Goal: Task Accomplishment & Management: Manage account settings

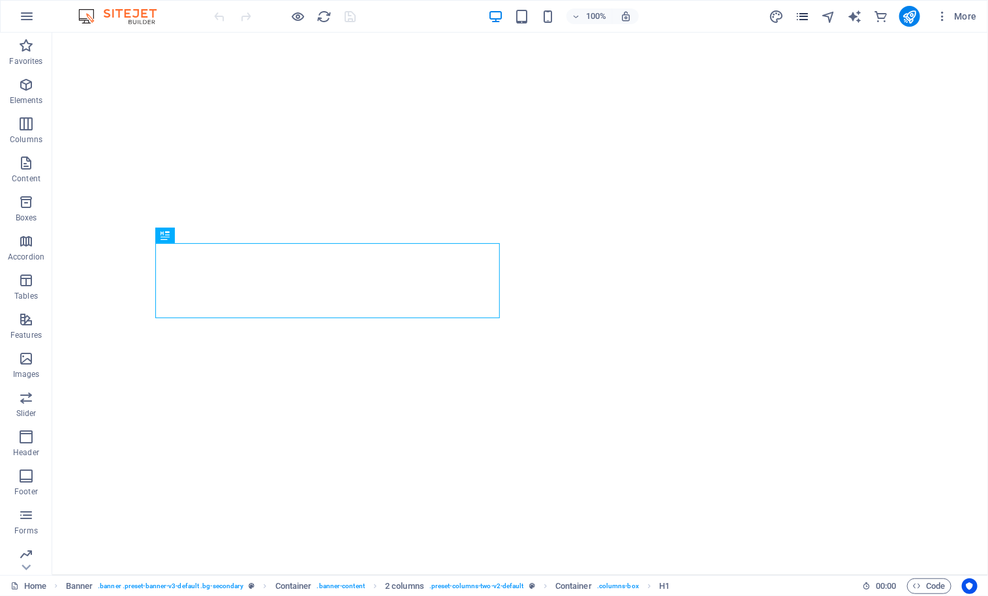
click at [686, 16] on icon "pages" at bounding box center [802, 16] width 15 height 15
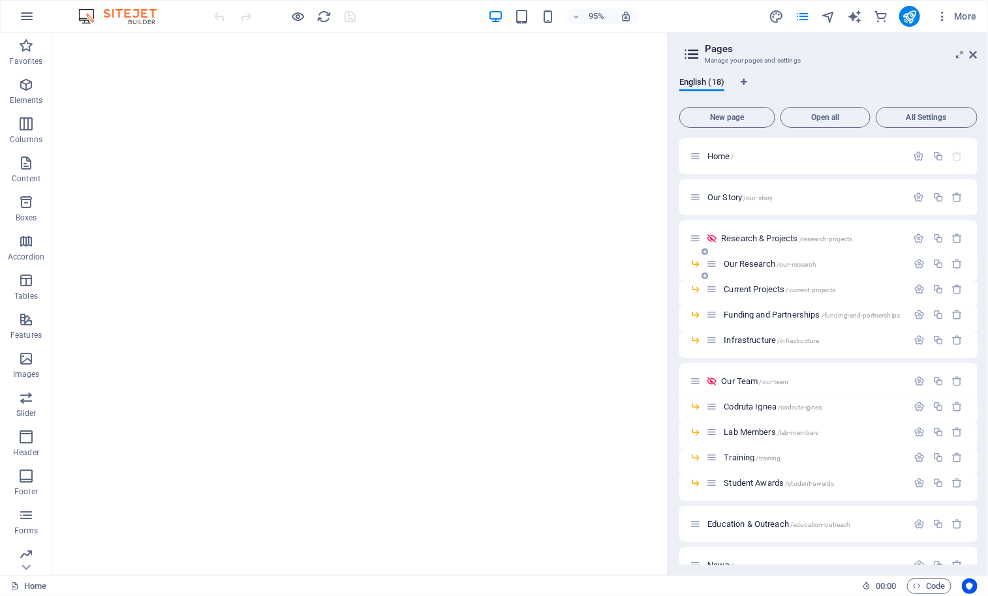
scroll to position [187, 0]
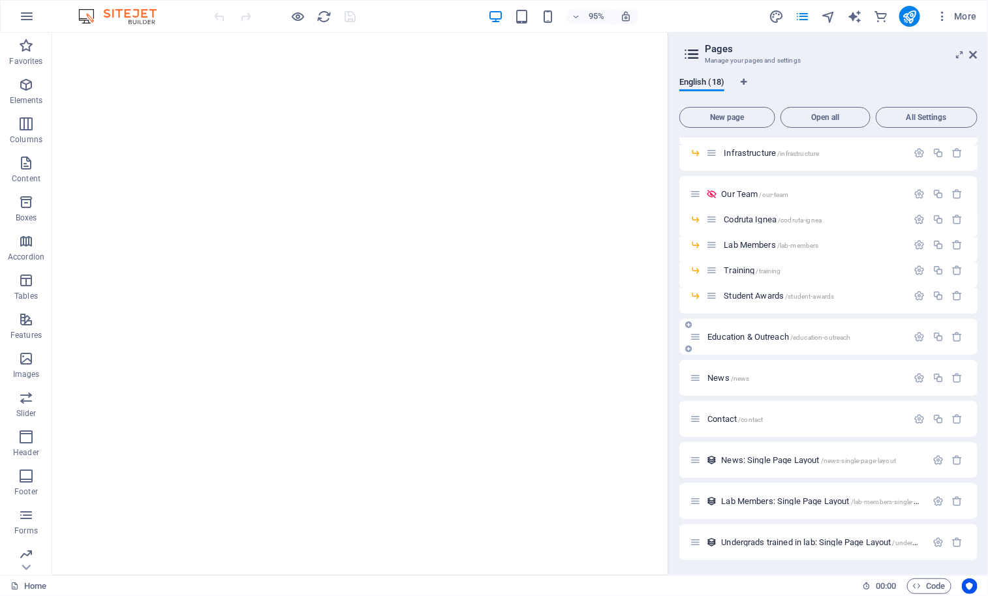
click at [686, 338] on span "Education & Outreach /education-outreach" at bounding box center [778, 337] width 143 height 10
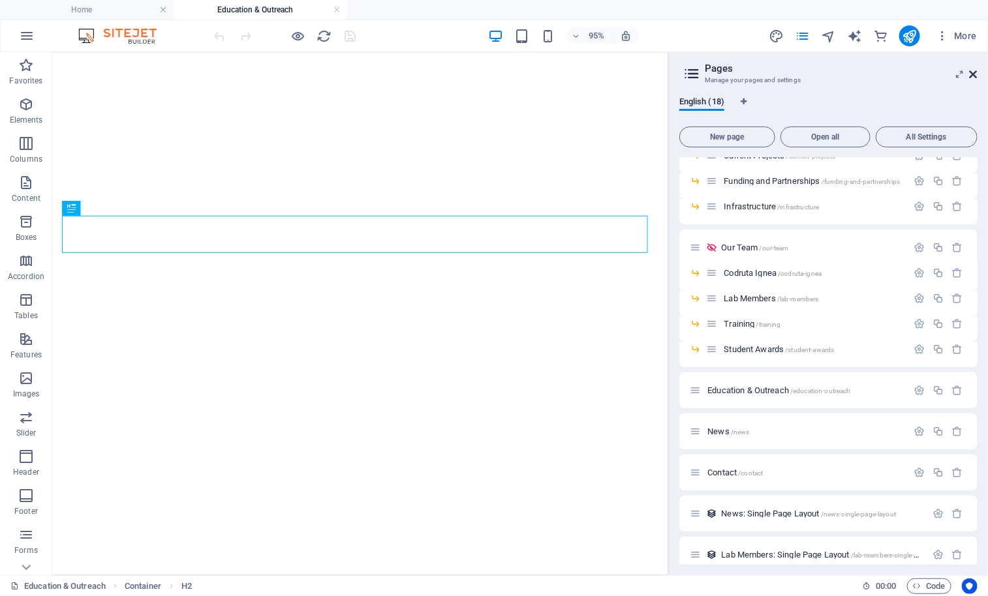
click at [686, 72] on icon at bounding box center [974, 74] width 8 height 10
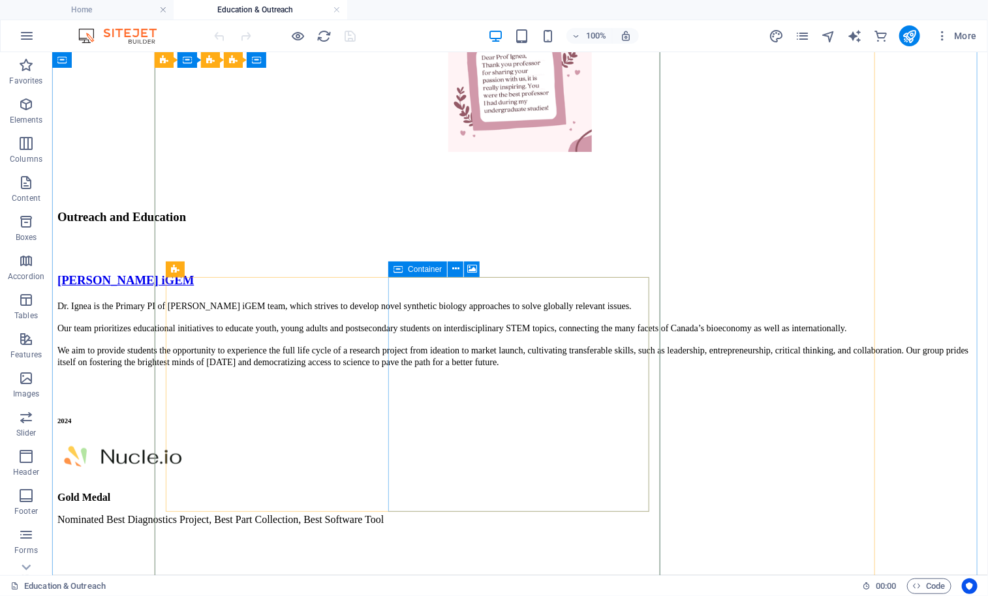
scroll to position [1005, 0]
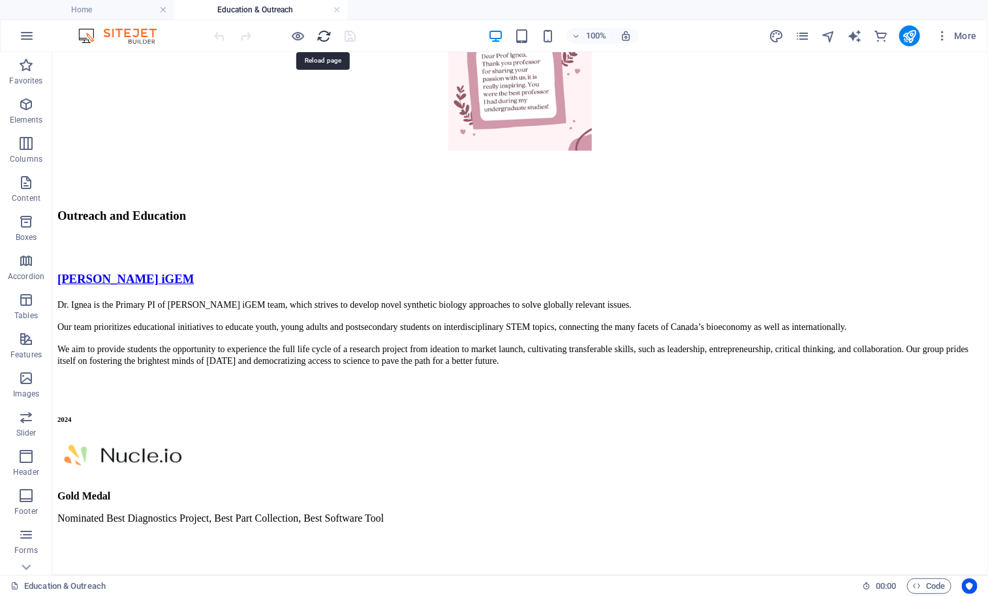
click at [320, 35] on icon "reload" at bounding box center [324, 36] width 15 height 15
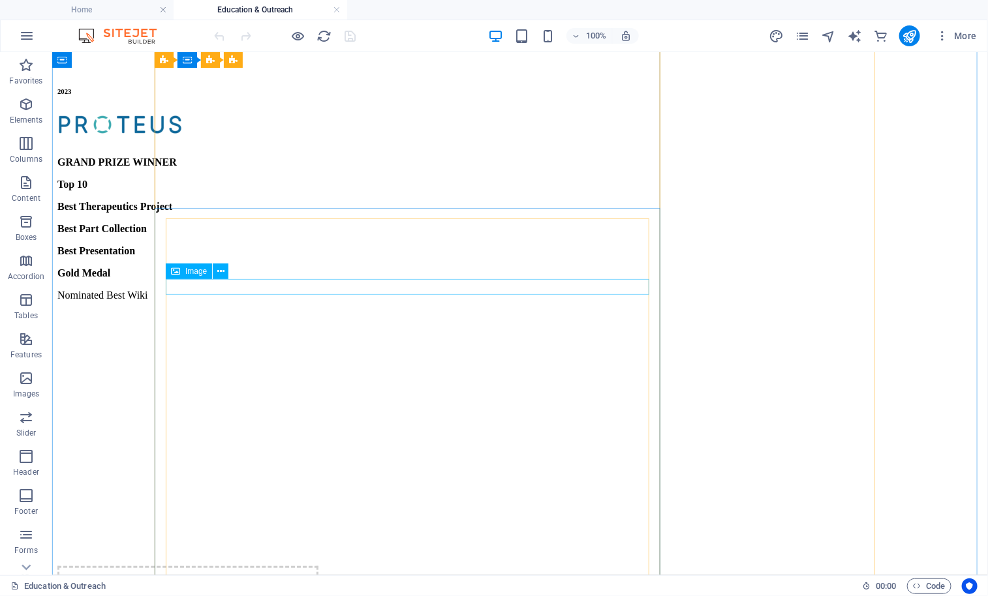
scroll to position [2379, 0]
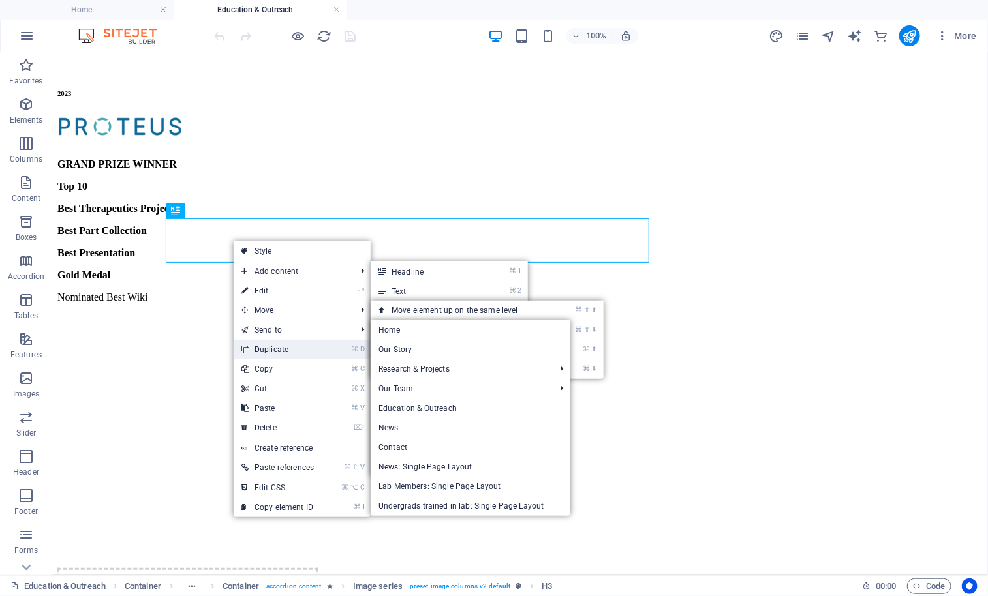
click at [271, 349] on link "⌘ D Duplicate" at bounding box center [278, 350] width 88 height 20
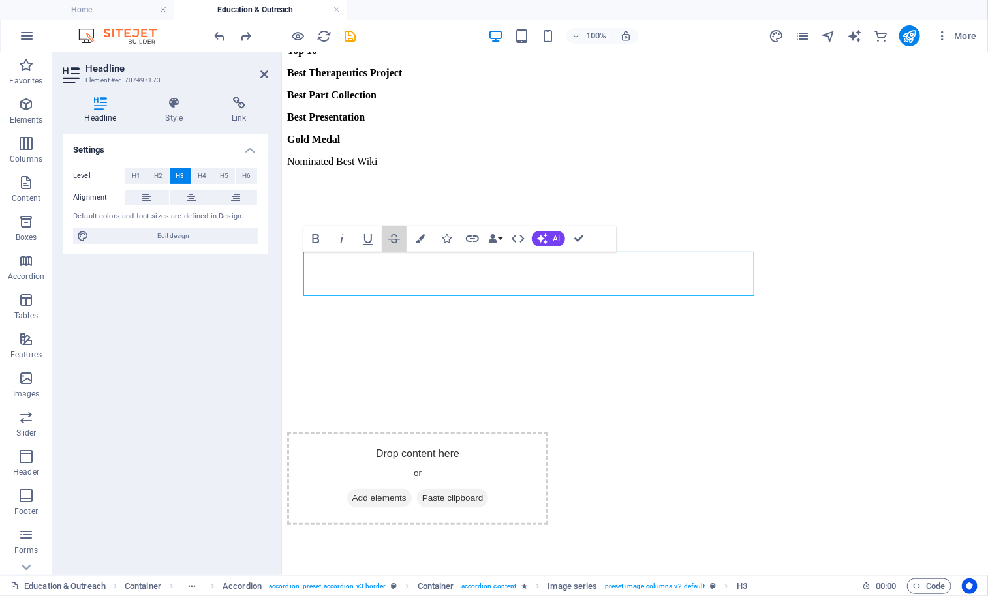
click at [399, 248] on button "Strikethrough" at bounding box center [394, 239] width 25 height 26
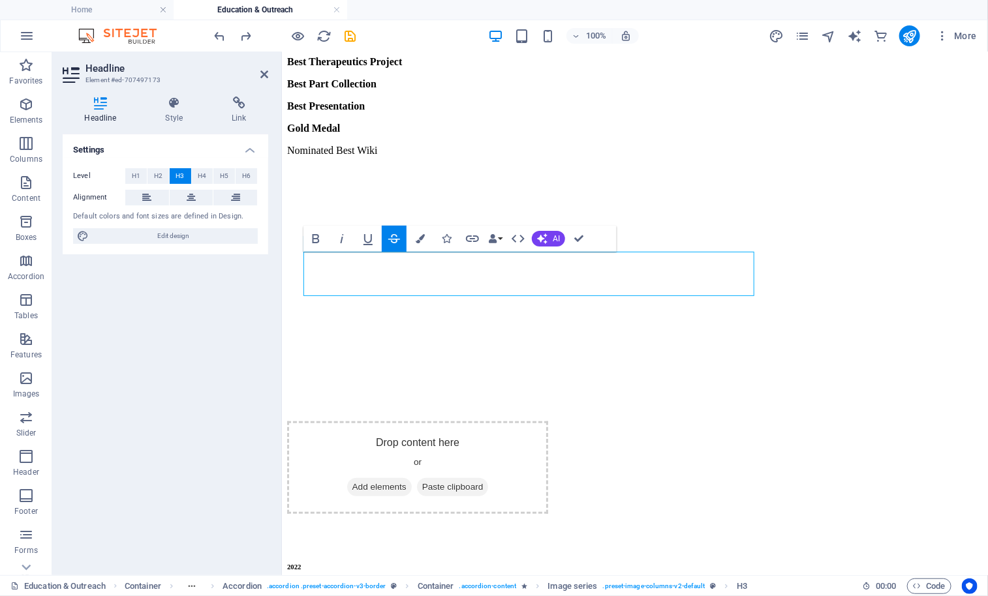
click at [402, 237] on button "Strikethrough" at bounding box center [394, 239] width 25 height 26
drag, startPoint x: 430, startPoint y: 284, endPoint x: 271, endPoint y: 245, distance: 164.1
click at [394, 237] on icon "button" at bounding box center [394, 239] width 16 height 16
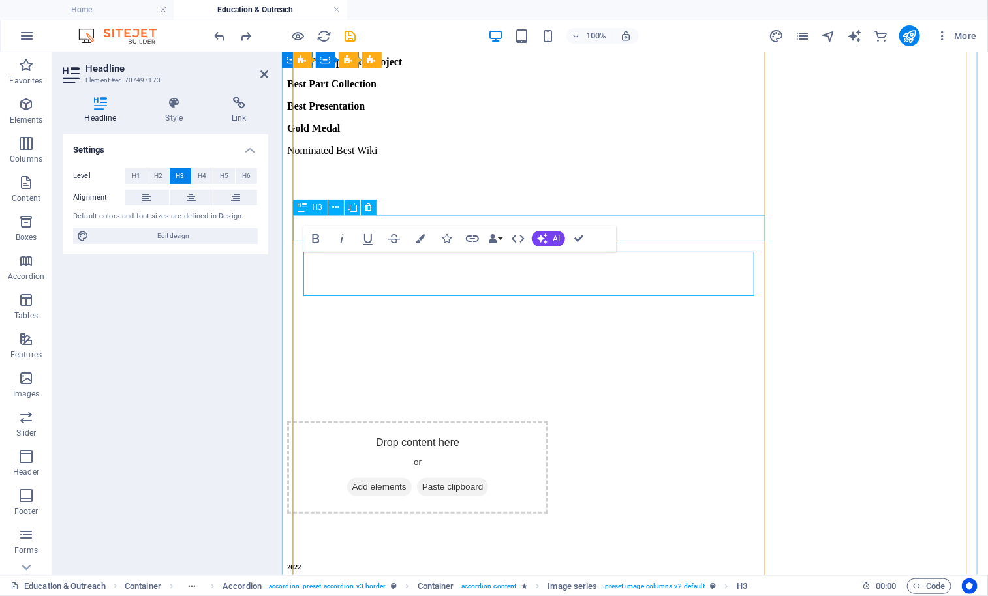
scroll to position [324, 5]
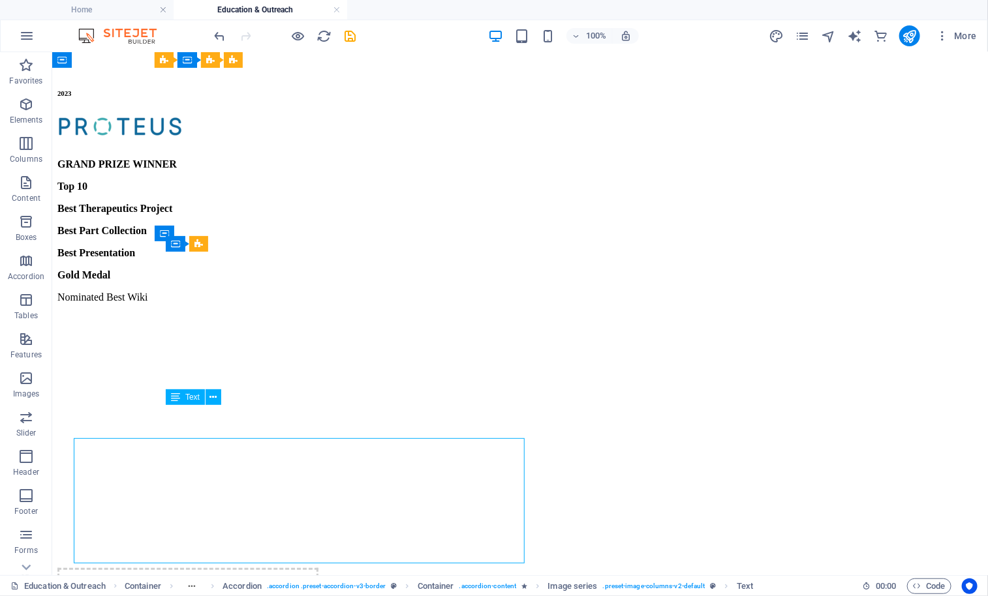
scroll to position [2346, 0]
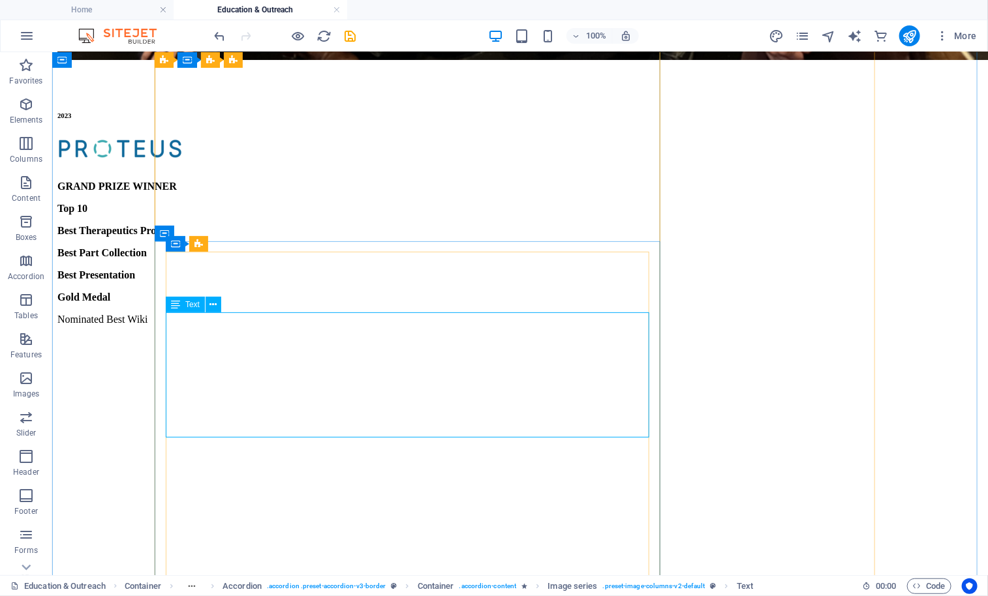
scroll to position [2379, 0]
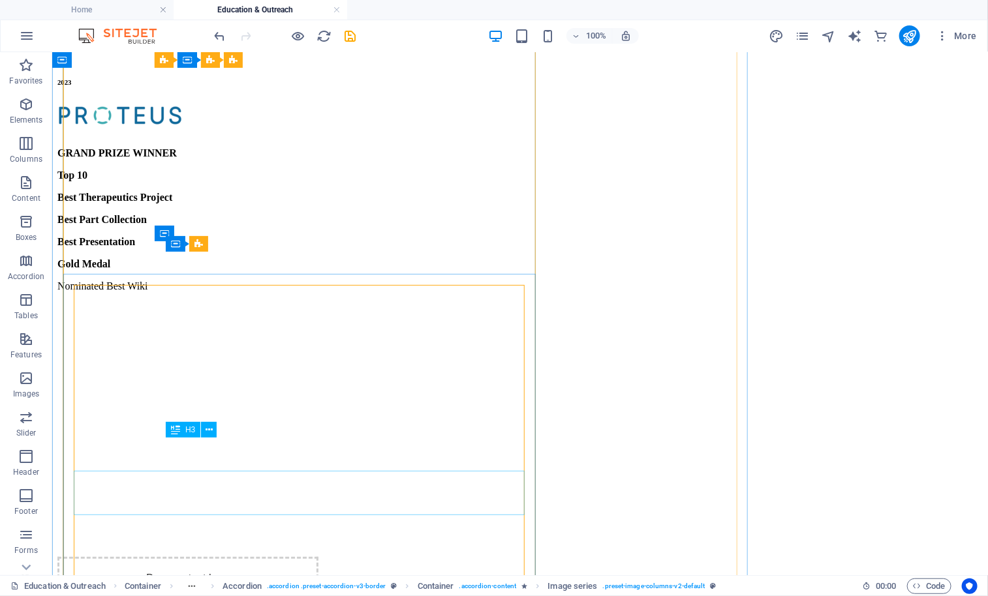
scroll to position [2346, 0]
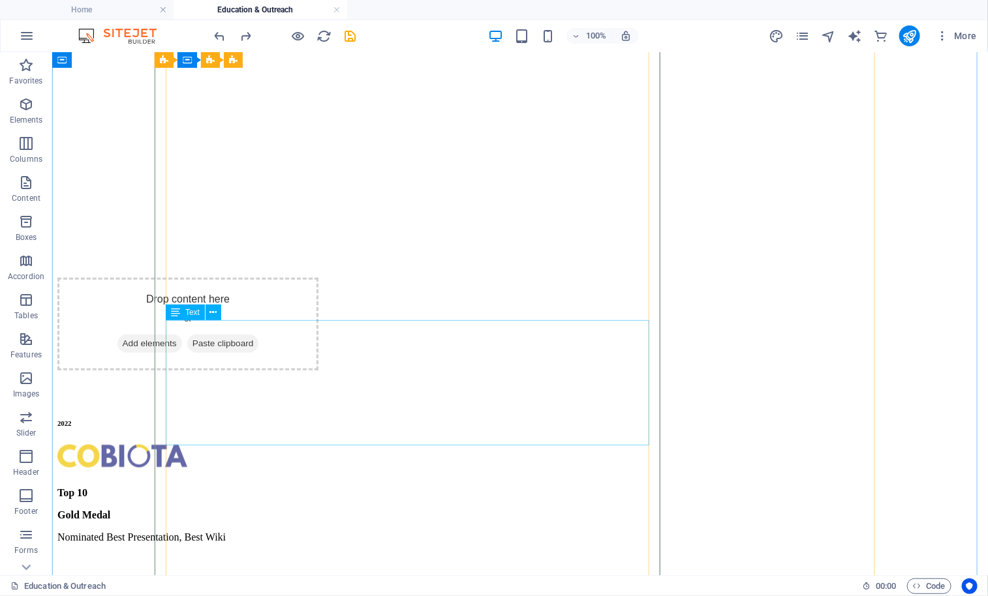
scroll to position [2682, 0]
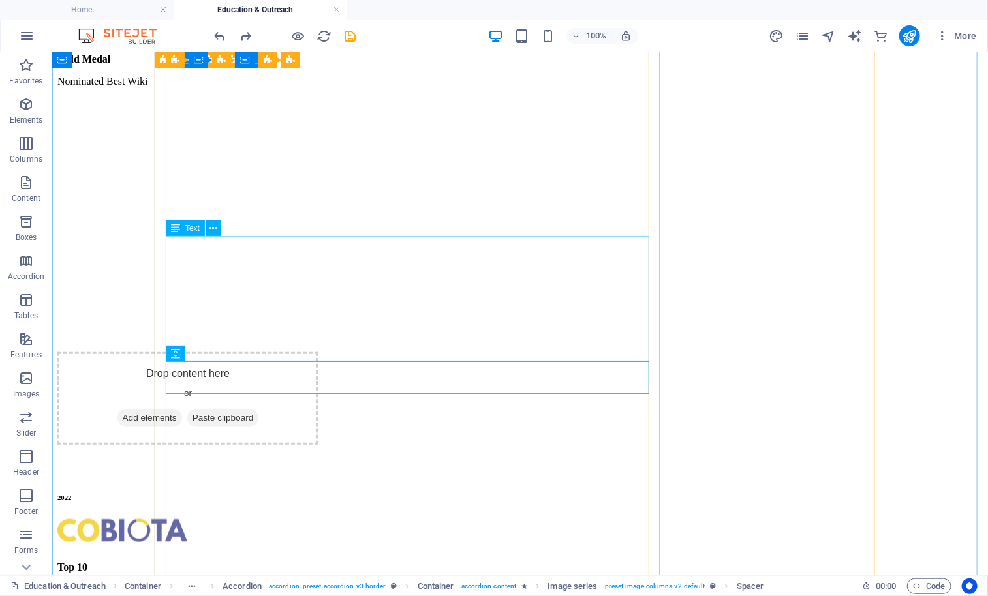
scroll to position [2532, 0]
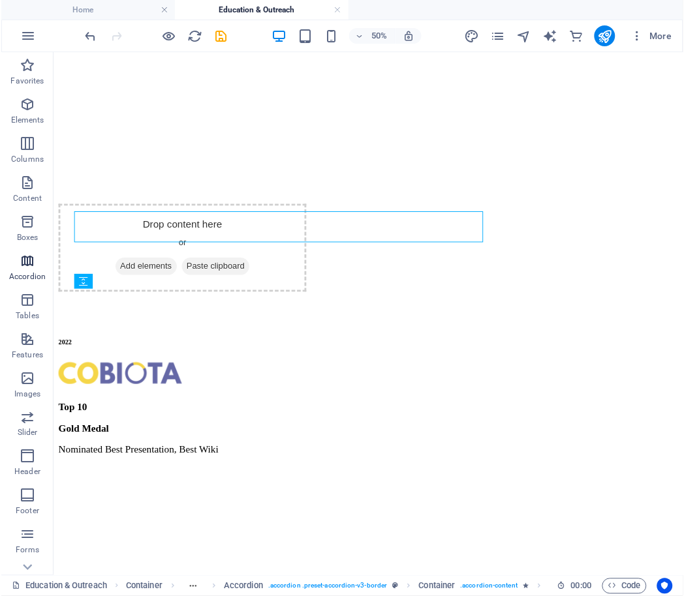
scroll to position [2588, 0]
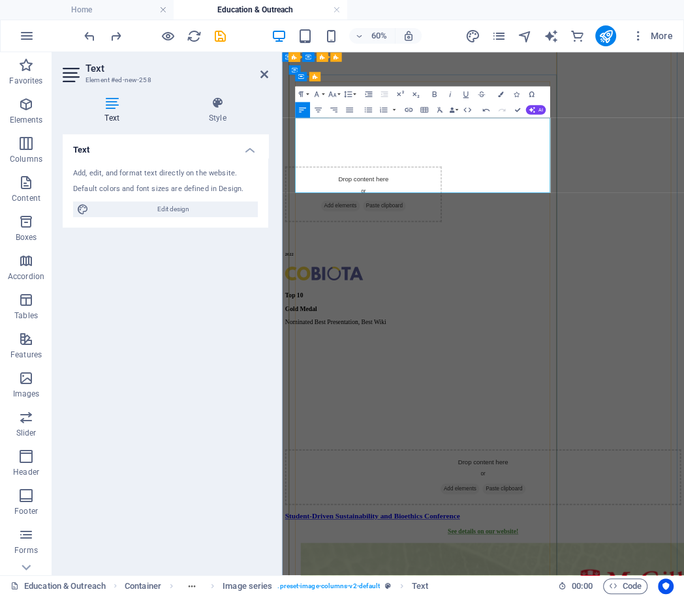
scroll to position [7383, 1]
drag, startPoint x: 525, startPoint y: 172, endPoint x: 258, endPoint y: 170, distance: 267.5
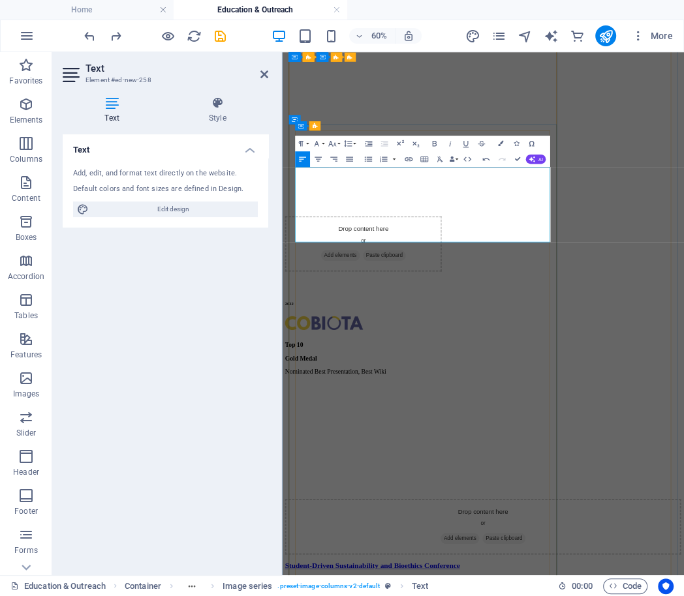
scroll to position [2491, 0]
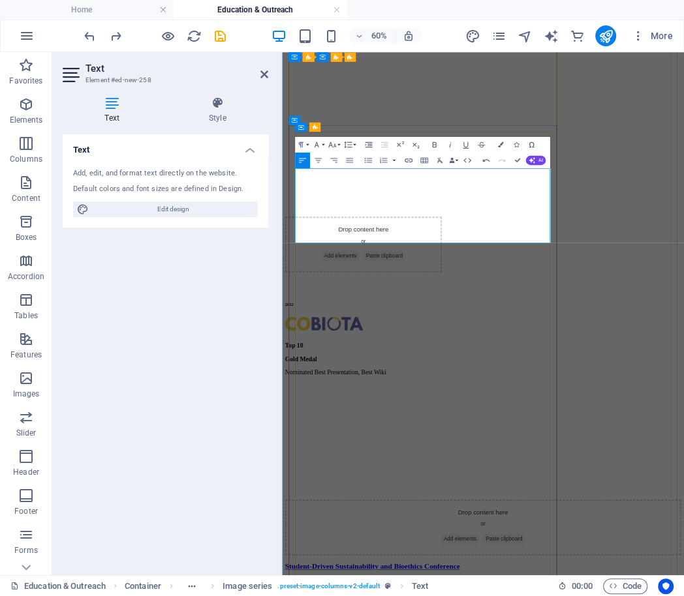
copy p "This is a series of advanced workshop taught by [PERSON_NAME] on creating publi…"
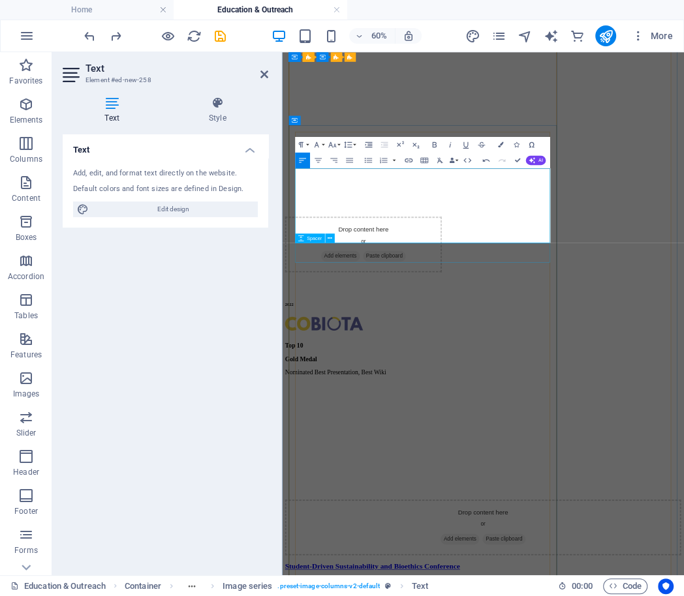
select select "px"
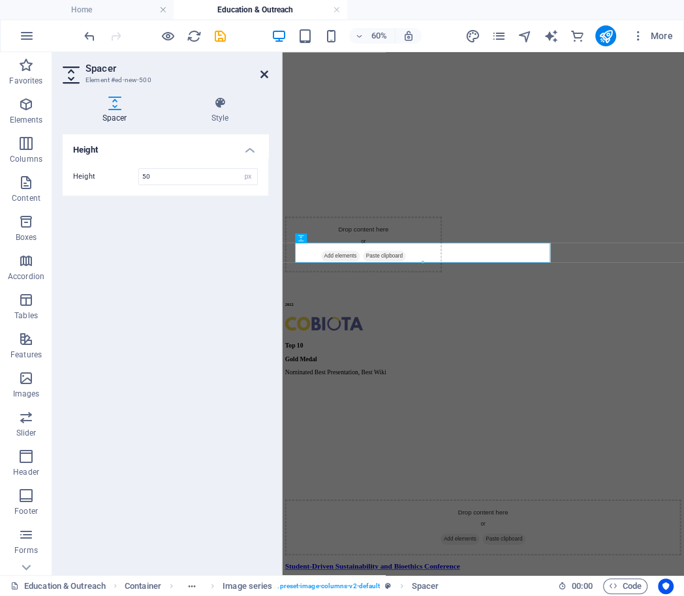
click at [262, 70] on icon at bounding box center [264, 74] width 8 height 10
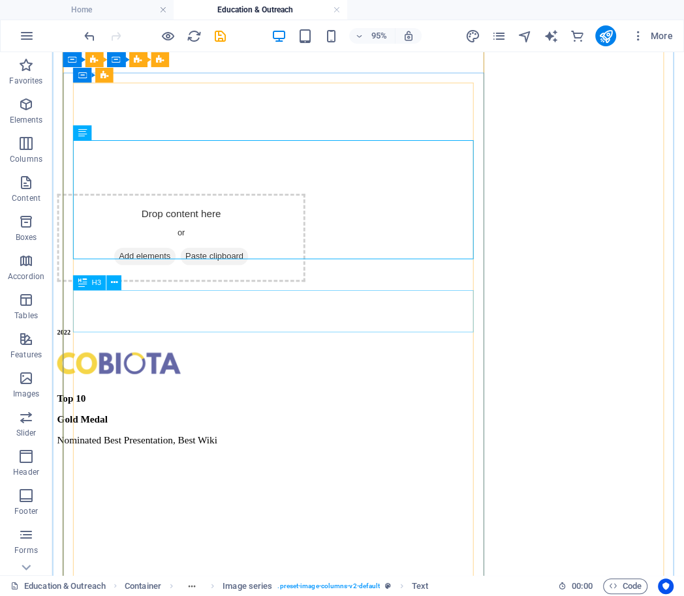
scroll to position [2614, 0]
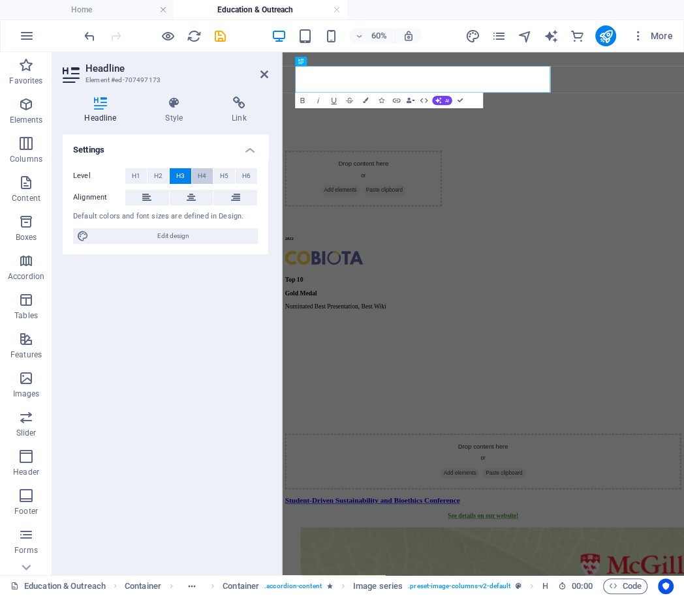
click at [203, 172] on span "H4" at bounding box center [202, 176] width 8 height 16
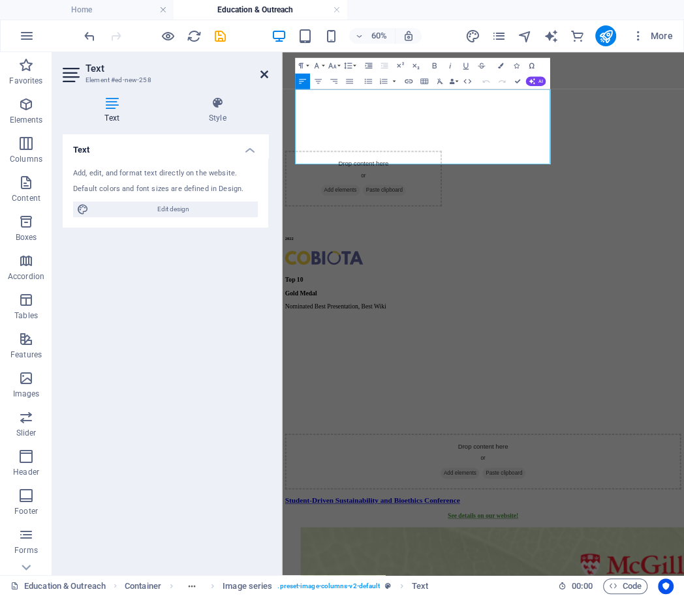
click at [265, 74] on icon at bounding box center [264, 74] width 8 height 10
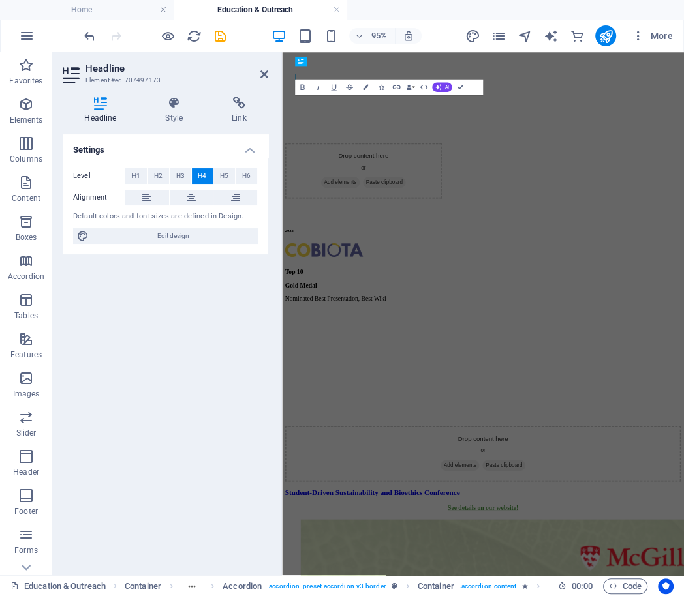
scroll to position [2601, 0]
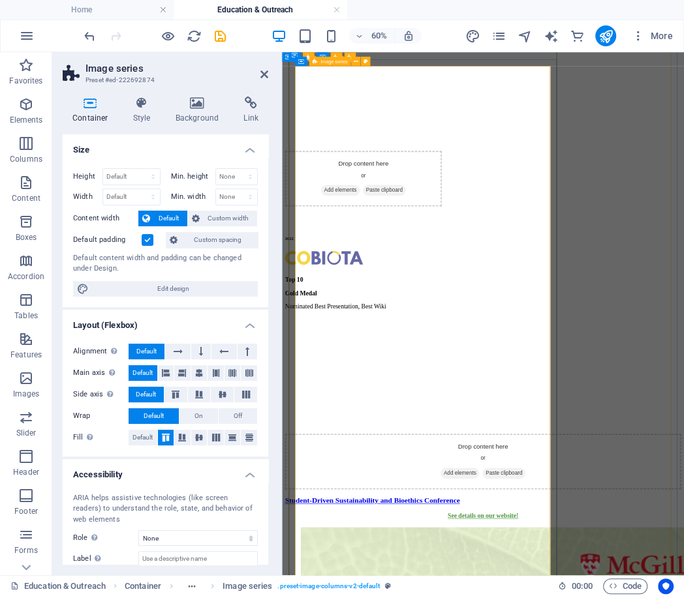
click at [264, 70] on icon at bounding box center [264, 74] width 8 height 10
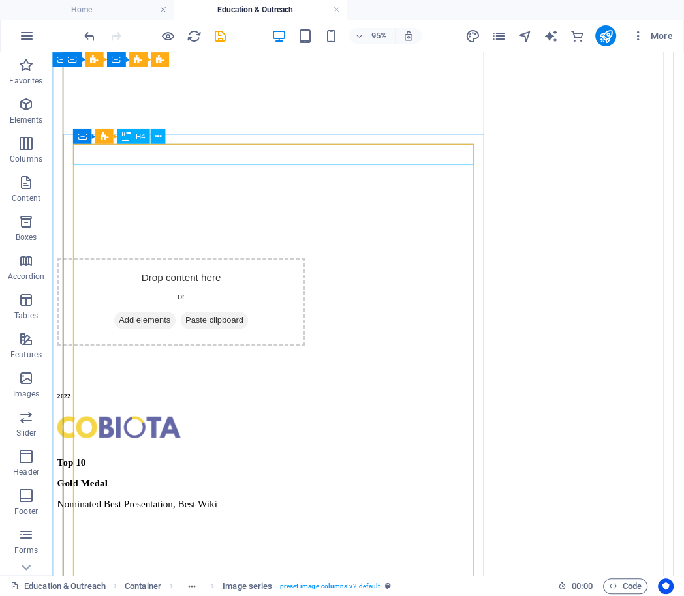
scroll to position [2509, 0]
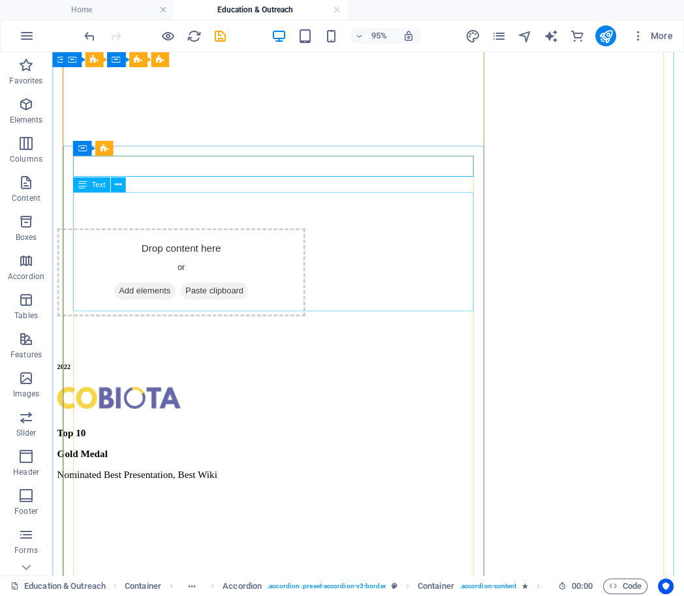
scroll to position [2604, 0]
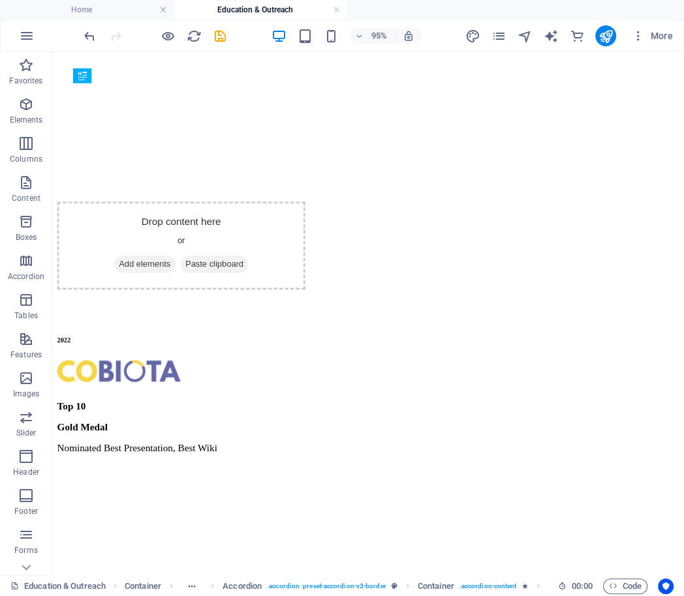
drag, startPoint x: 166, startPoint y: 90, endPoint x: 165, endPoint y: 479, distance: 388.8
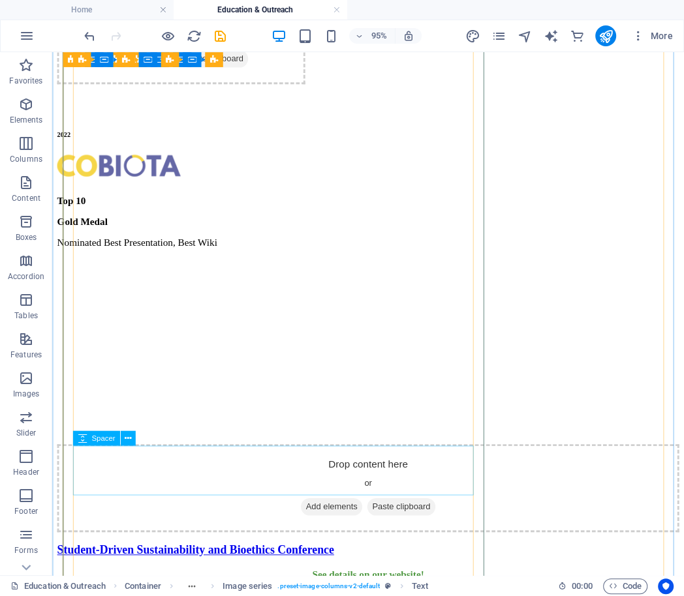
scroll to position [2824, 0]
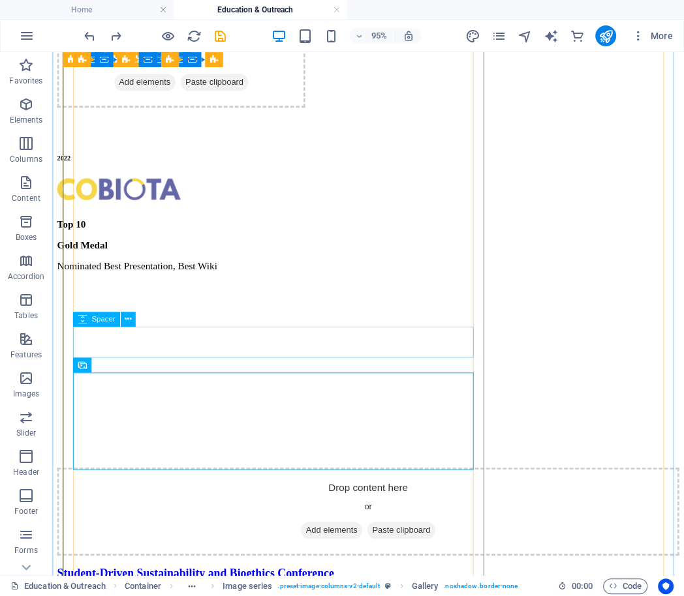
scroll to position [2794, 0]
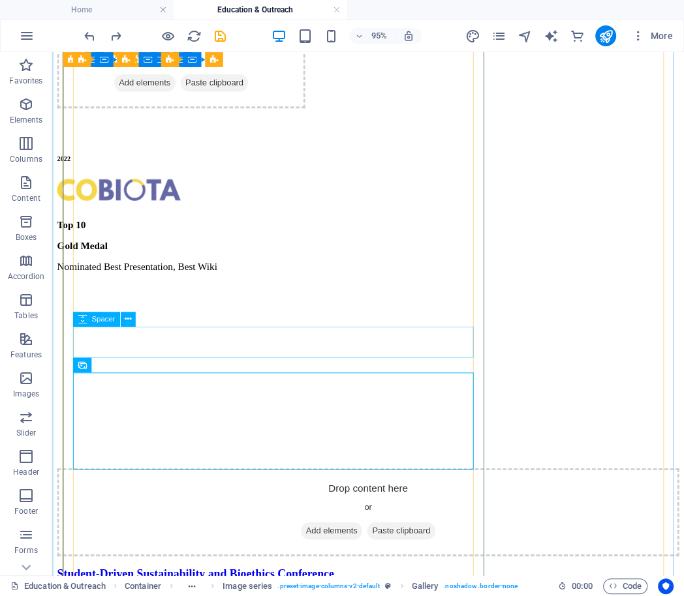
drag, startPoint x: 141, startPoint y: 326, endPoint x: 93, endPoint y: 290, distance: 59.2
click at [141, 326] on div "Spacer" at bounding box center [107, 320] width 70 height 16
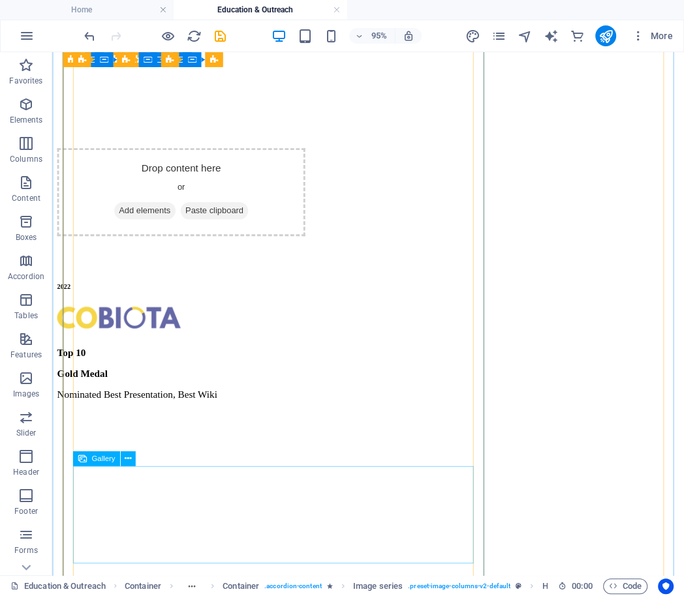
scroll to position [2607, 0]
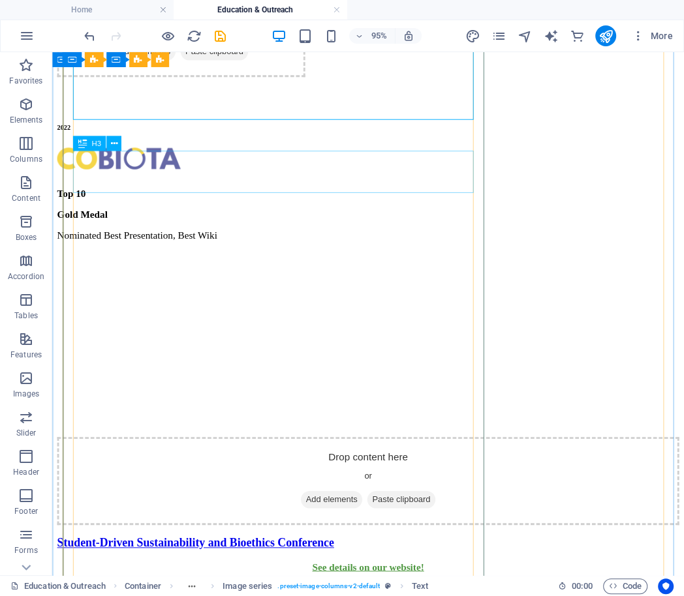
scroll to position [2905, 0]
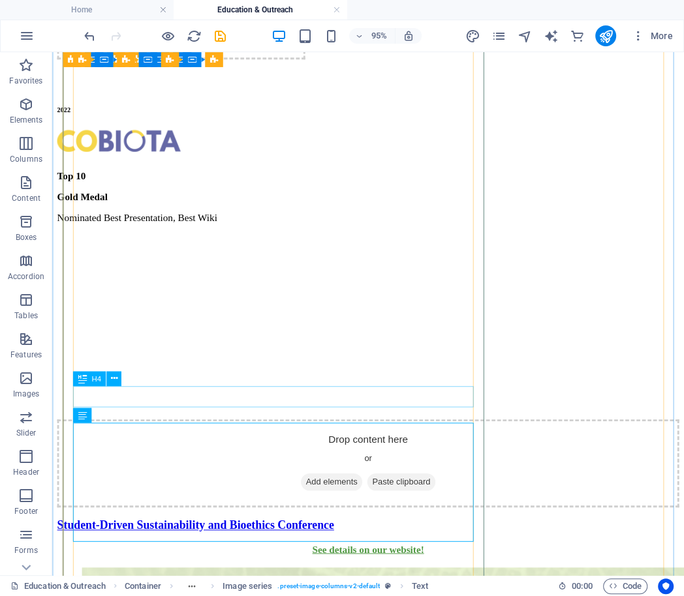
scroll to position [2811, 0]
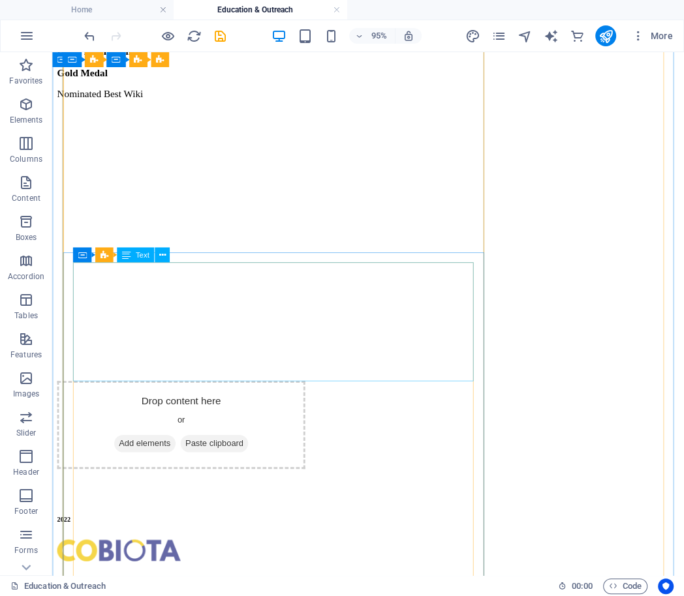
scroll to position [2413, 0]
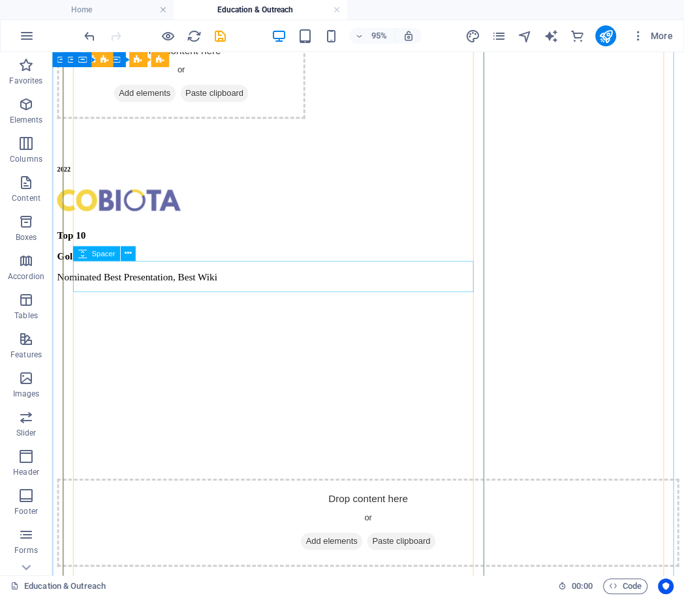
scroll to position [2791, 0]
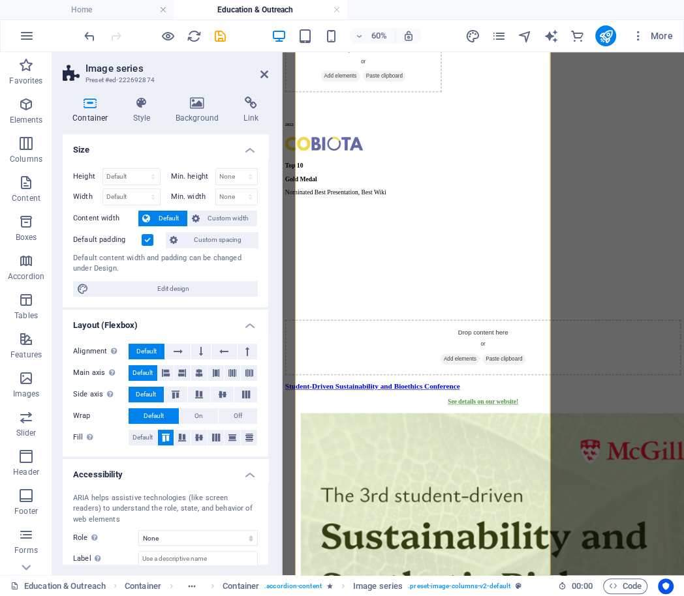
scroll to position [2777, 0]
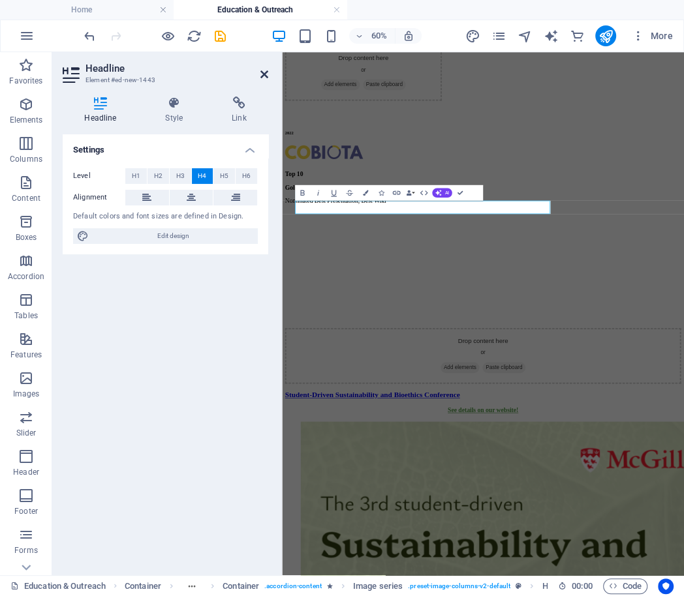
click at [261, 70] on icon at bounding box center [264, 74] width 8 height 10
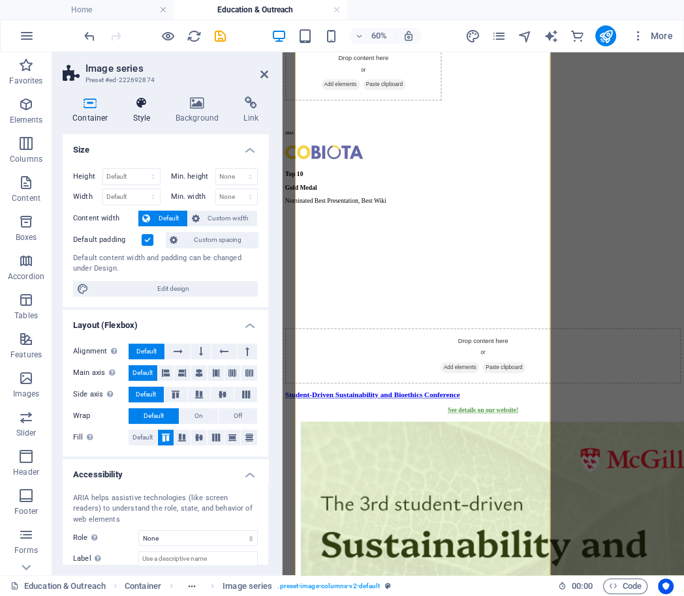
click at [141, 107] on icon at bounding box center [141, 103] width 37 height 13
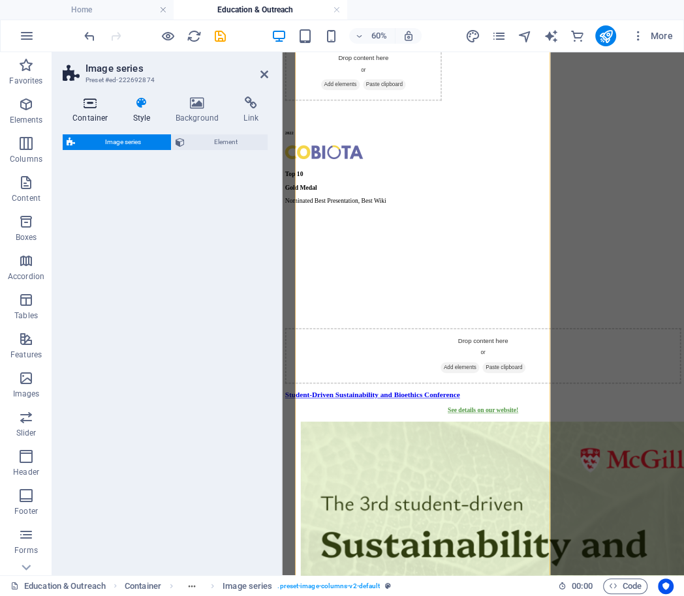
click at [88, 111] on h4 "Container" at bounding box center [93, 110] width 61 height 27
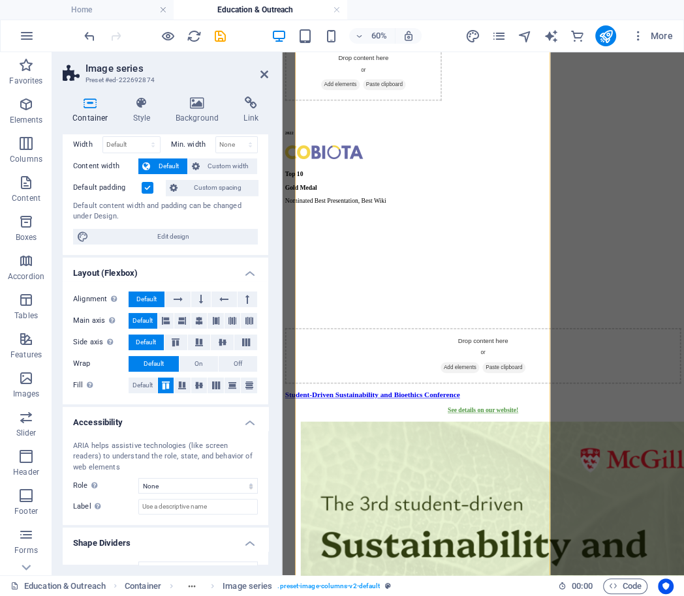
scroll to position [73, 0]
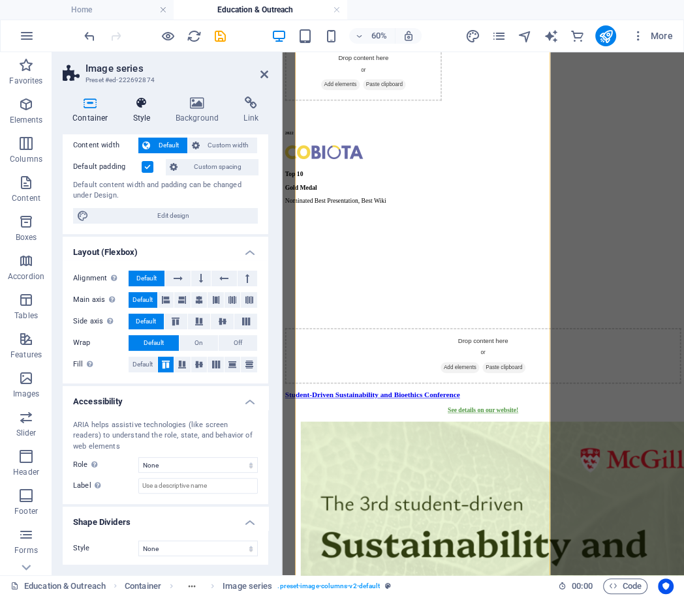
click at [145, 108] on icon at bounding box center [141, 103] width 37 height 13
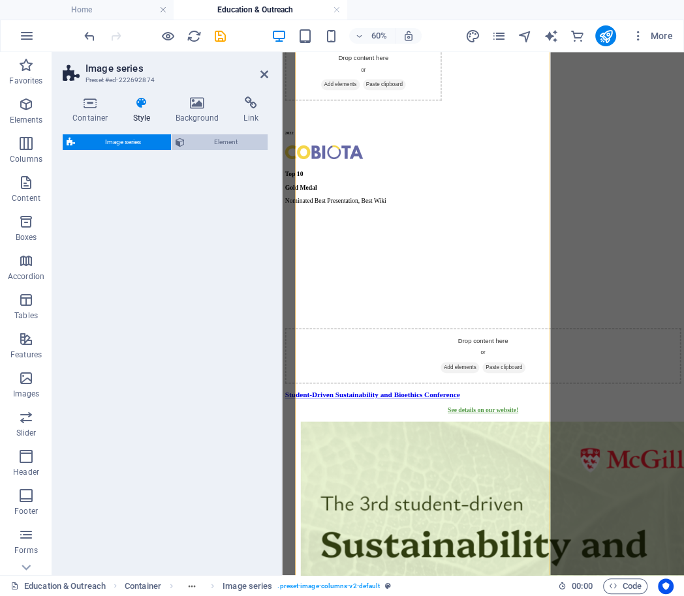
click at [191, 140] on span "Element" at bounding box center [227, 142] width 76 height 16
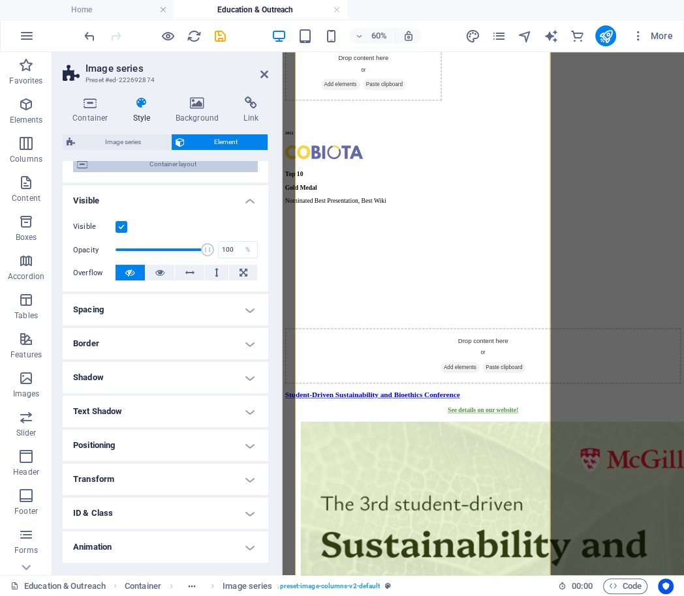
scroll to position [146, 0]
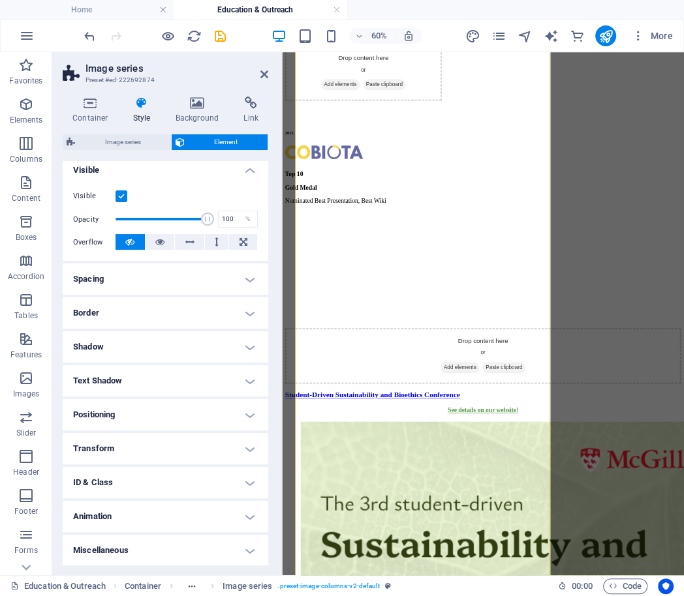
click at [120, 283] on h4 "Spacing" at bounding box center [166, 279] width 206 height 31
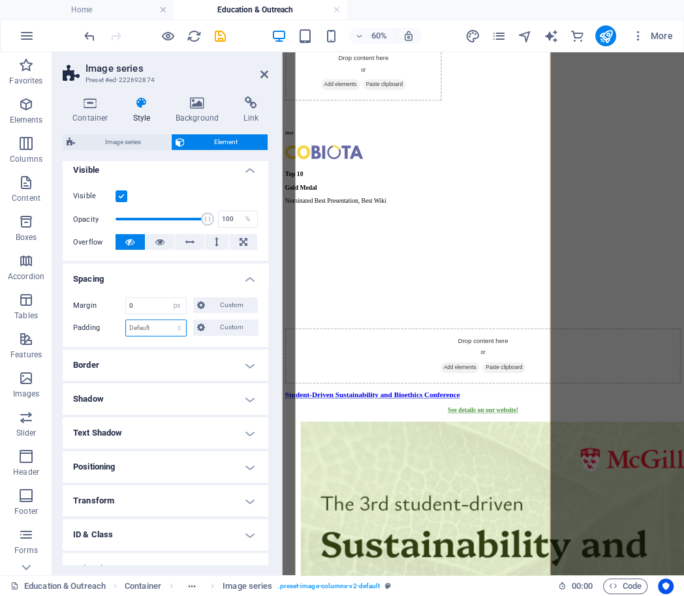
click at [141, 331] on select "Default px rem % vh vw Custom" at bounding box center [156, 328] width 60 height 16
select select "px"
click at [167, 320] on select "Default px rem % vh vw Custom" at bounding box center [156, 328] width 60 height 16
type input "0"
click at [132, 140] on span "Image series" at bounding box center [123, 142] width 88 height 16
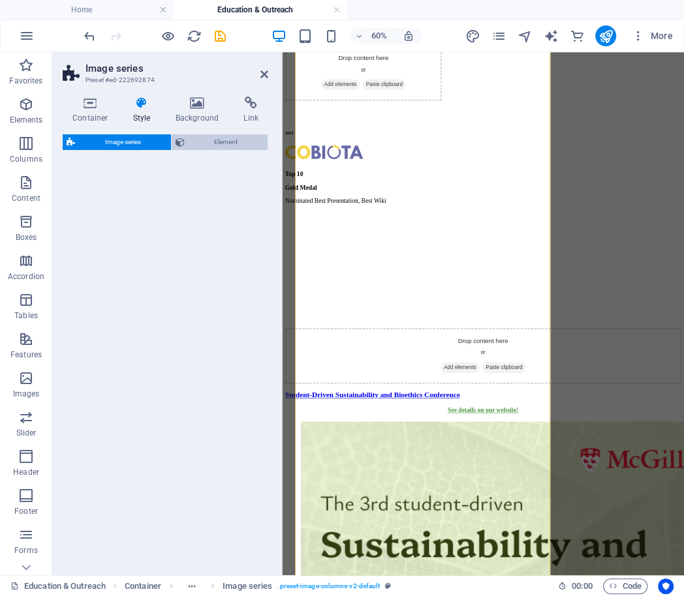
click at [193, 139] on span "Element" at bounding box center [227, 142] width 76 height 16
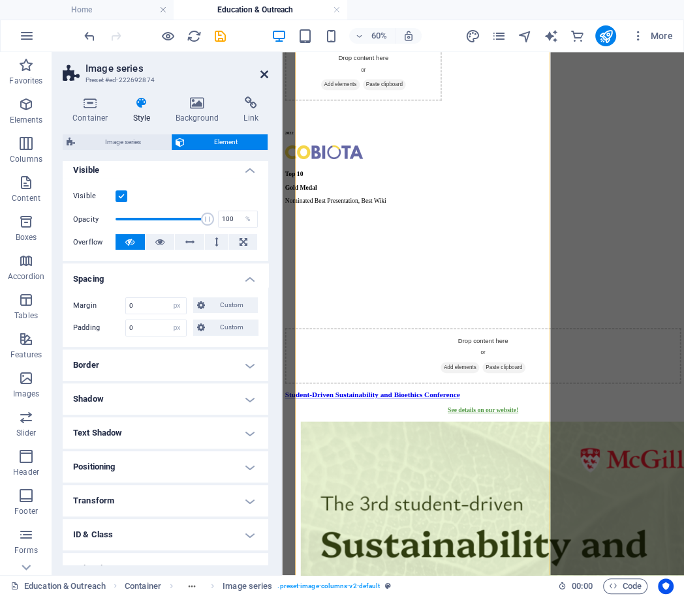
click at [268, 70] on icon at bounding box center [264, 74] width 8 height 10
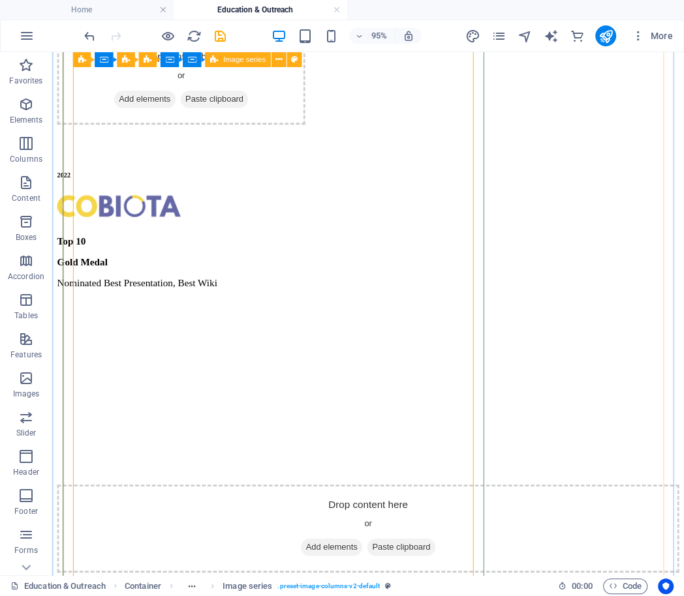
select select "px"
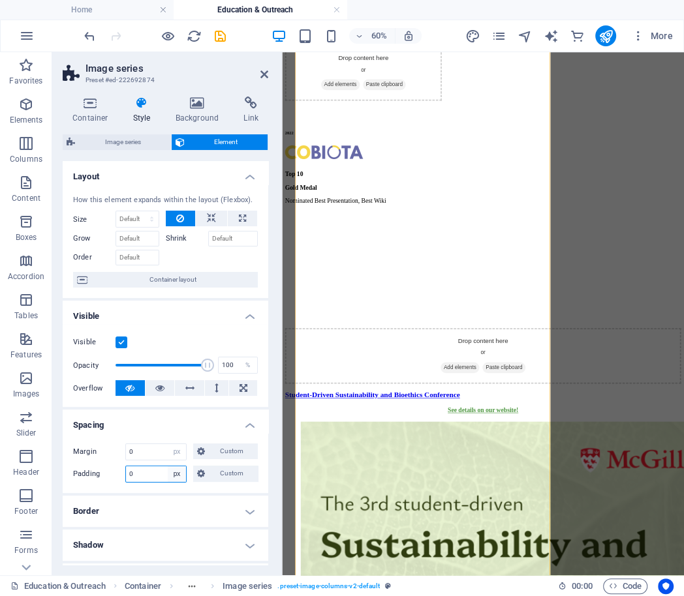
click at [175, 477] on select "Default px rem % vh vw Custom" at bounding box center [177, 474] width 18 height 16
select select "default"
click at [168, 466] on select "Default px rem % vh vw Custom" at bounding box center [177, 474] width 18 height 16
select select "DISABLED_OPTION_VALUE"
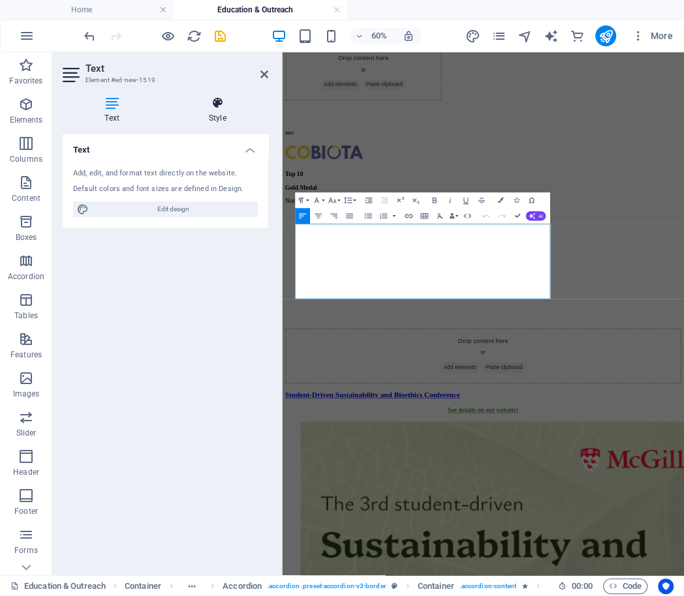
click at [219, 119] on h4 "Style" at bounding box center [217, 110] width 102 height 27
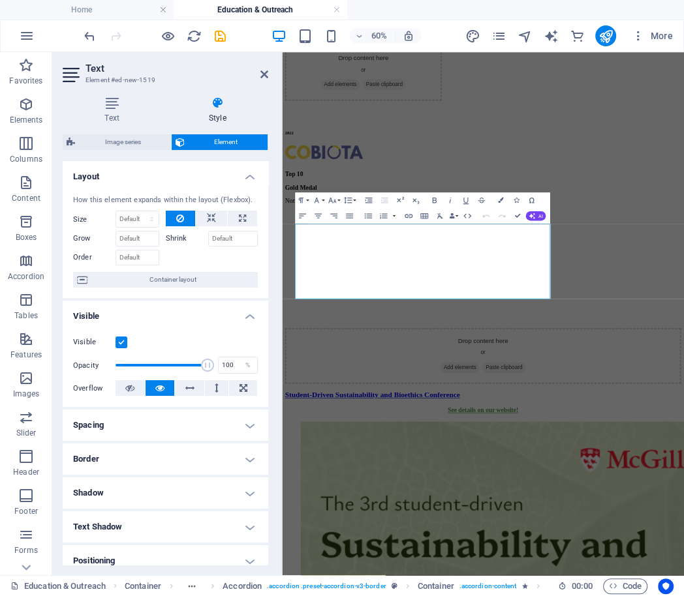
click at [119, 432] on h4 "Spacing" at bounding box center [166, 425] width 206 height 31
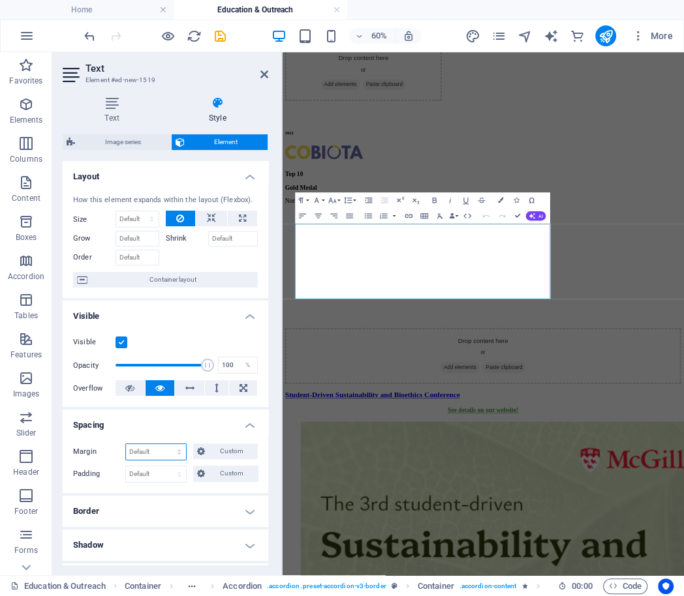
click at [130, 449] on select "Default auto px % rem vw vh Custom" at bounding box center [156, 452] width 60 height 16
select select "px"
click at [167, 444] on select "Default auto px % rem vw vh Custom" at bounding box center [156, 452] width 60 height 16
type input "0"
click at [179, 450] on select "Default auto px % rem vw vh Custom" at bounding box center [177, 452] width 18 height 16
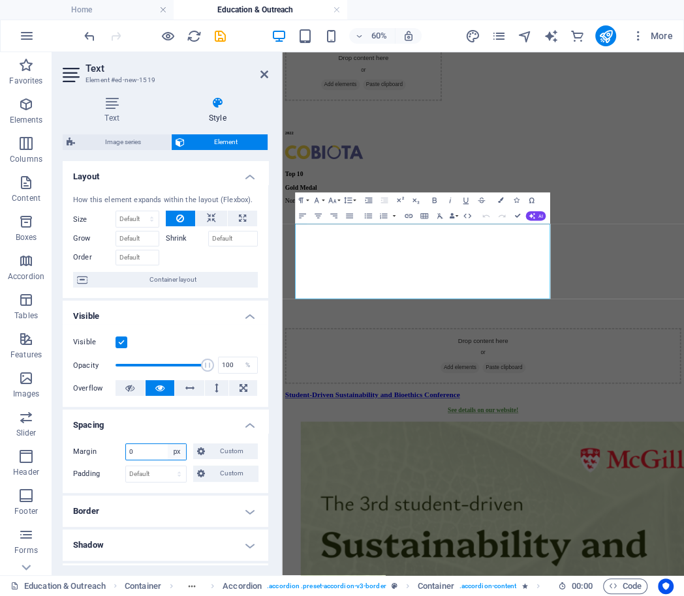
select select "default"
click at [168, 444] on select "Default auto px % rem vw vh Custom" at bounding box center [177, 452] width 18 height 16
select select "DISABLED_OPTION_VALUE"
click at [262, 76] on icon at bounding box center [264, 74] width 8 height 10
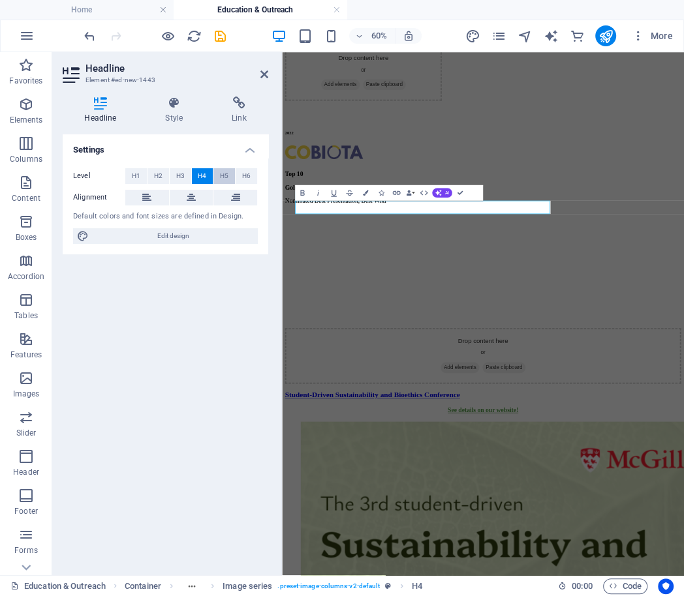
click at [220, 172] on span "H5" at bounding box center [224, 176] width 8 height 16
click at [248, 177] on span "H6" at bounding box center [246, 176] width 8 height 16
click at [211, 176] on button "H4" at bounding box center [203, 176] width 22 height 16
click at [160, 179] on span "H2" at bounding box center [158, 176] width 8 height 16
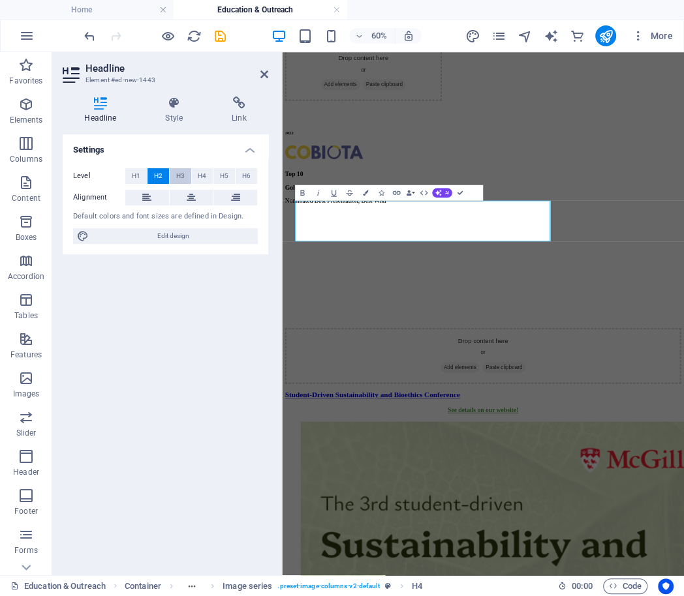
click at [180, 177] on span "H3" at bounding box center [180, 176] width 8 height 16
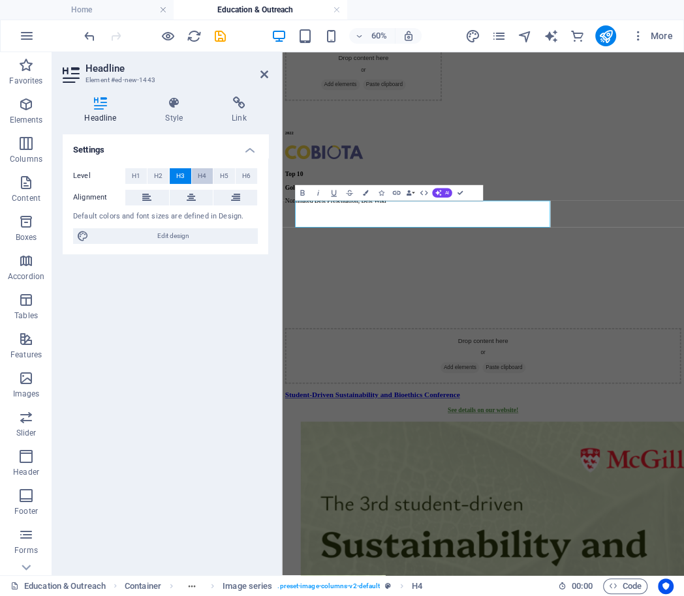
click at [206, 174] on span "H4" at bounding box center [202, 176] width 8 height 16
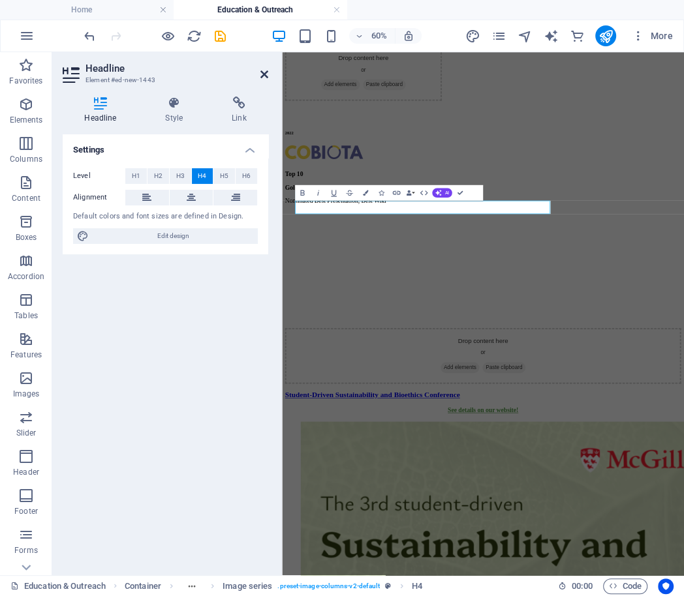
click at [266, 76] on icon at bounding box center [264, 74] width 8 height 10
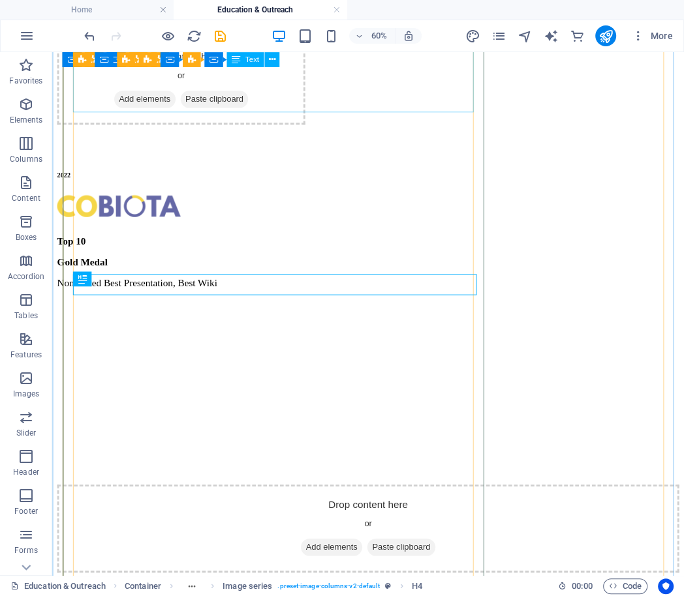
scroll to position [2791, 0]
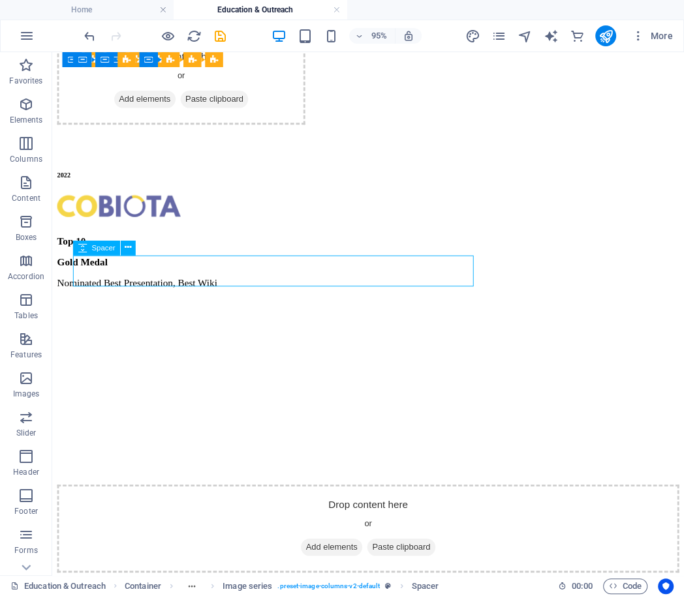
select select "px"
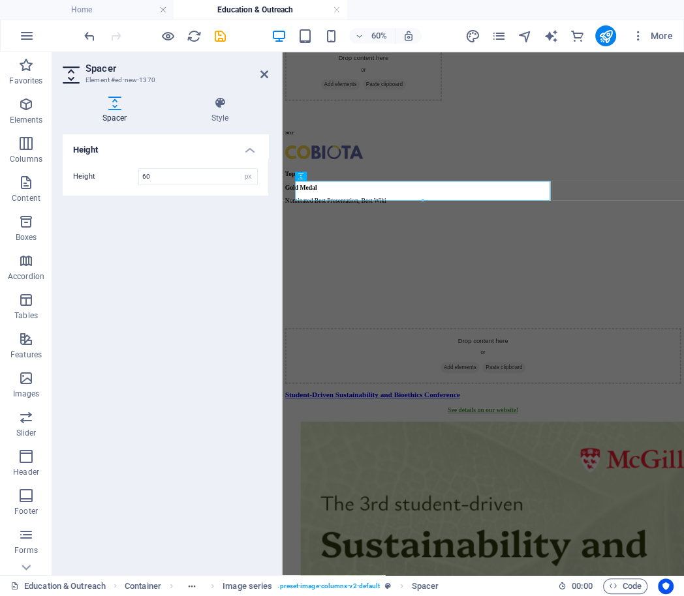
type input "60"
click at [262, 70] on icon at bounding box center [264, 74] width 8 height 10
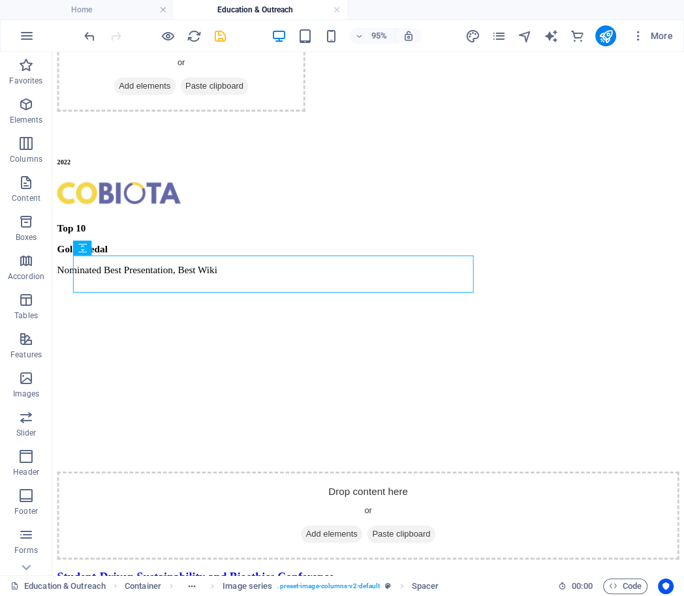
click at [226, 29] on icon "save" at bounding box center [220, 36] width 15 height 15
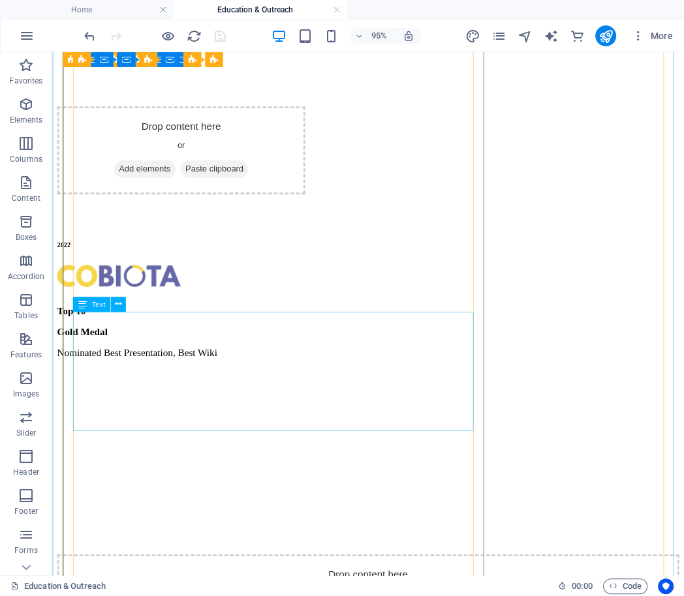
scroll to position [2702, 0]
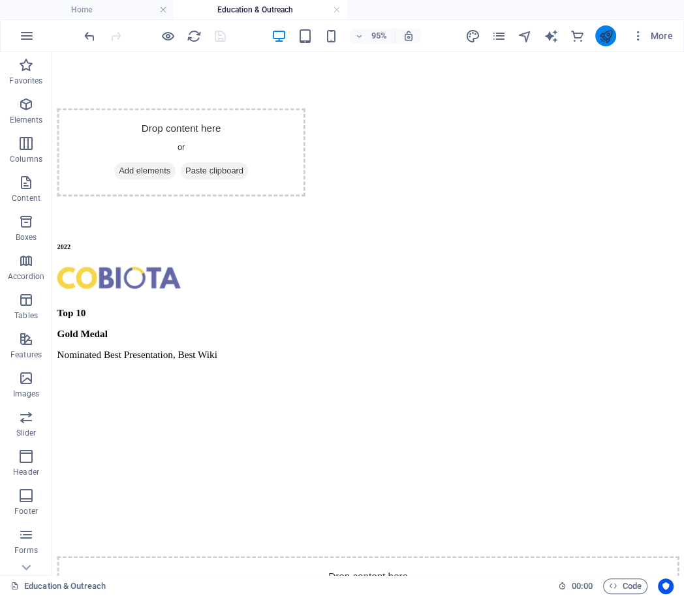
click at [603, 27] on button "publish" at bounding box center [605, 35] width 21 height 21
